Goal: Task Accomplishment & Management: Use online tool/utility

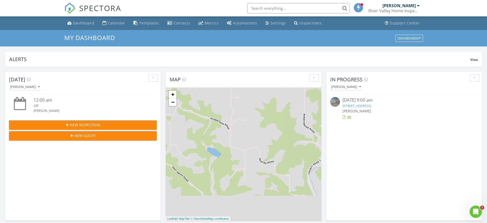
click at [274, 7] on input "text" at bounding box center [298, 8] width 103 height 10
click at [345, 8] on input "Tammy Leach" at bounding box center [298, 8] width 103 height 10
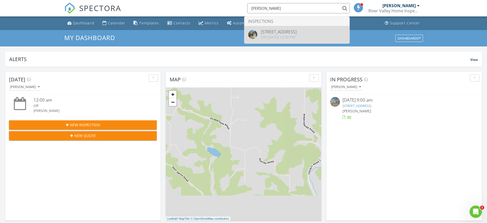
type input "Tammy Leach"
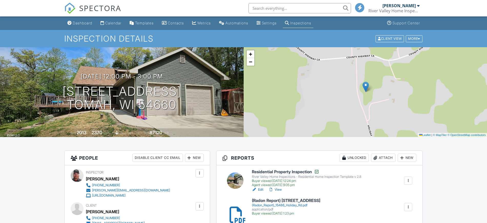
click at [261, 172] on h6 "Residential Property Inspection" at bounding box center [306, 171] width 109 height 5
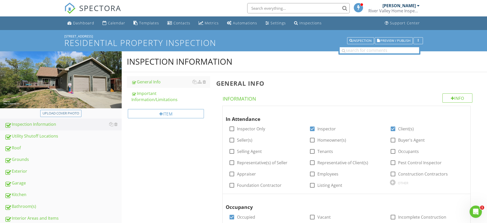
click at [398, 36] on div "[STREET_ADDRESS]" at bounding box center [243, 36] width 359 height 4
click at [396, 40] on span "Preview / Publish" at bounding box center [396, 40] width 30 height 3
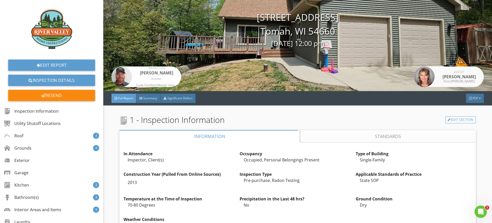
scroll to position [64, 0]
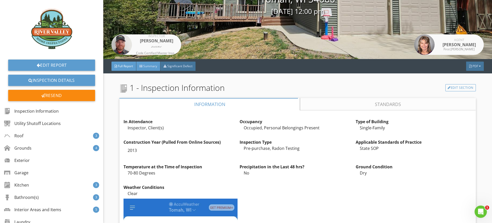
click at [149, 67] on span "Summary" at bounding box center [150, 66] width 14 height 4
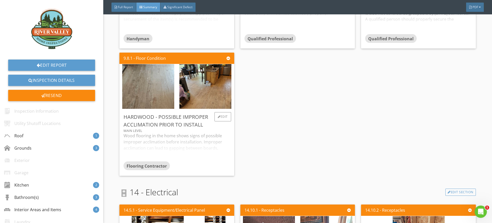
scroll to position [929, 0]
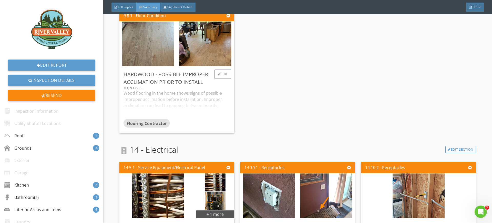
click at [195, 105] on div "Wood flooring in the home shows signs of possible improper acclimation before i…" at bounding box center [177, 104] width 106 height 29
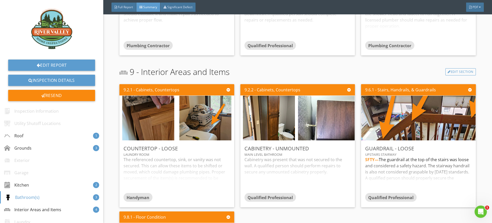
scroll to position [695, 0]
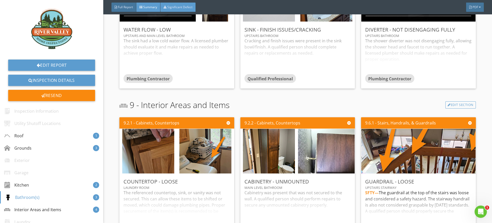
click at [175, 6] on span "Significant Defect" at bounding box center [179, 7] width 25 height 4
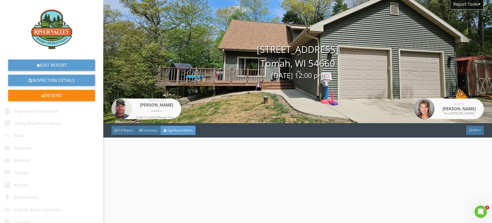
scroll to position [0, 0]
click at [147, 133] on div "Summary" at bounding box center [148, 130] width 24 height 9
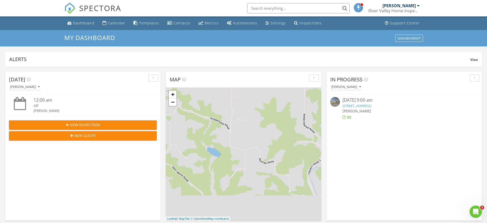
scroll to position [3, 3]
click at [277, 8] on input "text" at bounding box center [298, 8] width 103 height 10
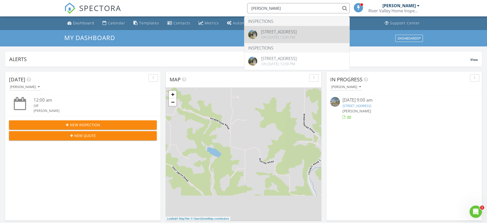
type input "[PERSON_NAME]"
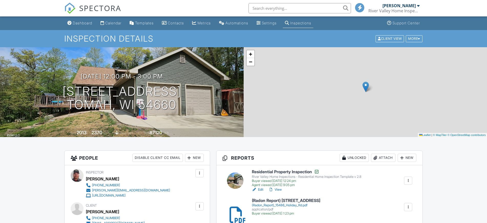
click at [274, 173] on h6 "Residential Property Inspection" at bounding box center [306, 171] width 109 height 5
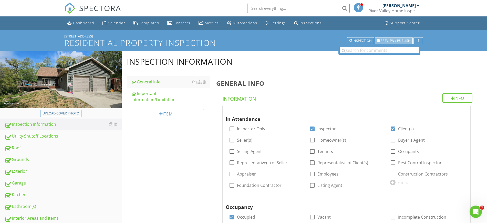
click at [379, 41] on icon "button" at bounding box center [378, 41] width 3 height 4
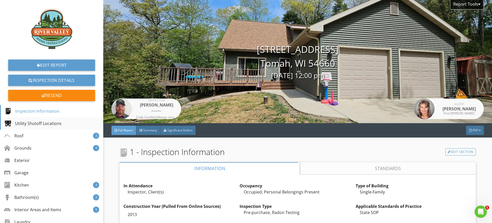
scroll to position [32, 0]
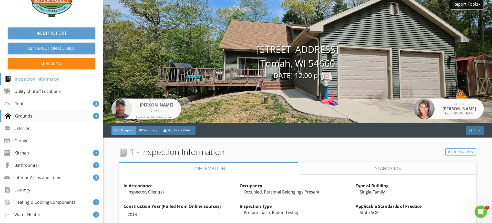
click at [23, 117] on div "Grounds" at bounding box center [18, 116] width 27 height 6
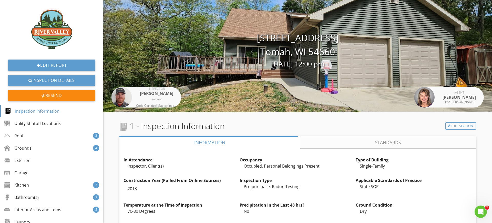
scroll to position [0, 0]
